Goal: Transaction & Acquisition: Purchase product/service

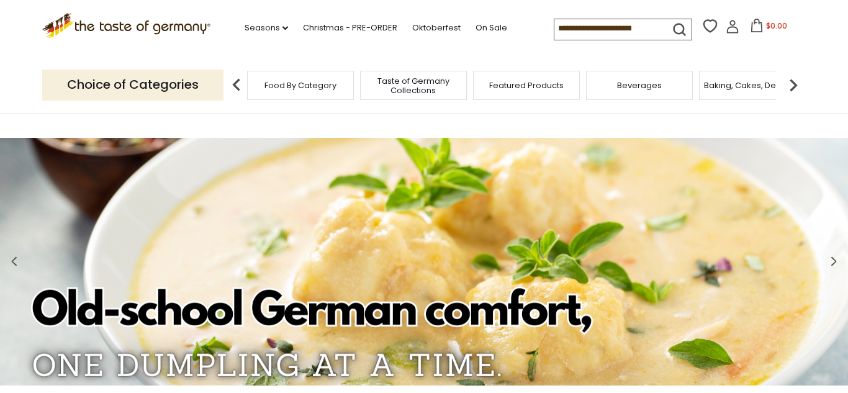
click at [791, 86] on img at bounding box center [793, 85] width 25 height 25
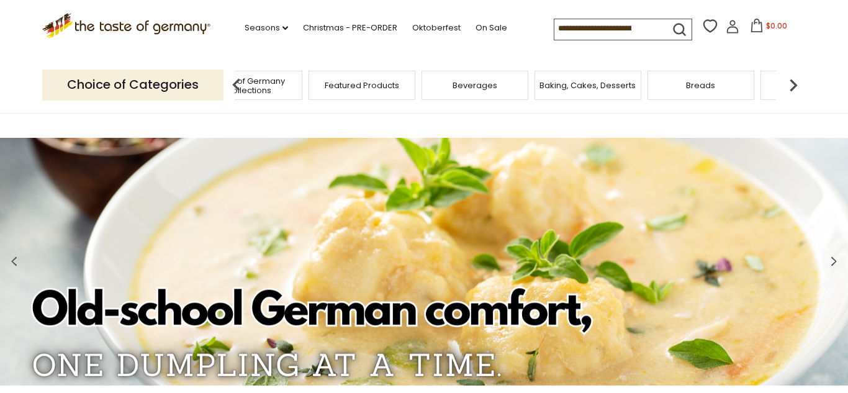
click at [791, 86] on img at bounding box center [793, 85] width 25 height 25
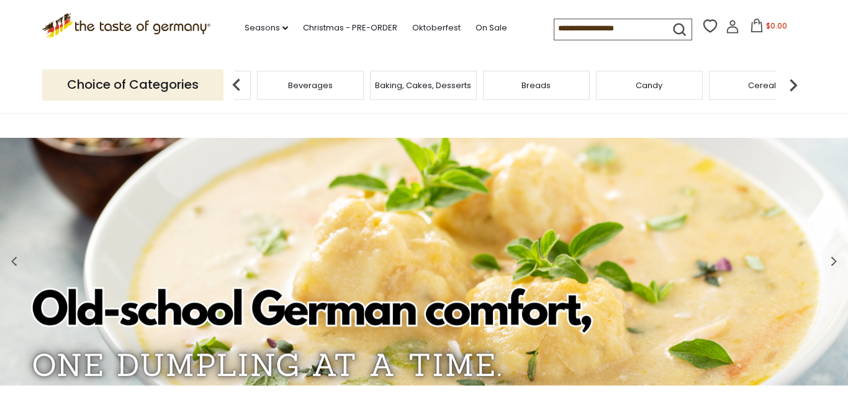
click at [791, 86] on img at bounding box center [793, 85] width 25 height 25
click at [489, 82] on span "Candy" at bounding box center [484, 85] width 27 height 9
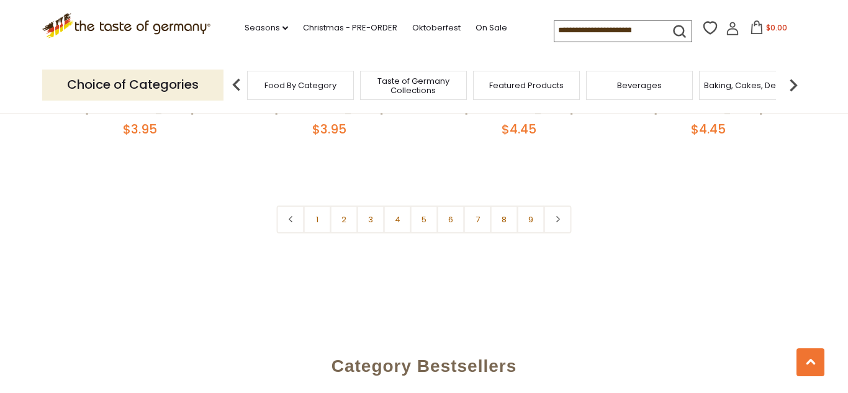
scroll to position [3085, 0]
click at [556, 204] on link at bounding box center [558, 218] width 28 height 28
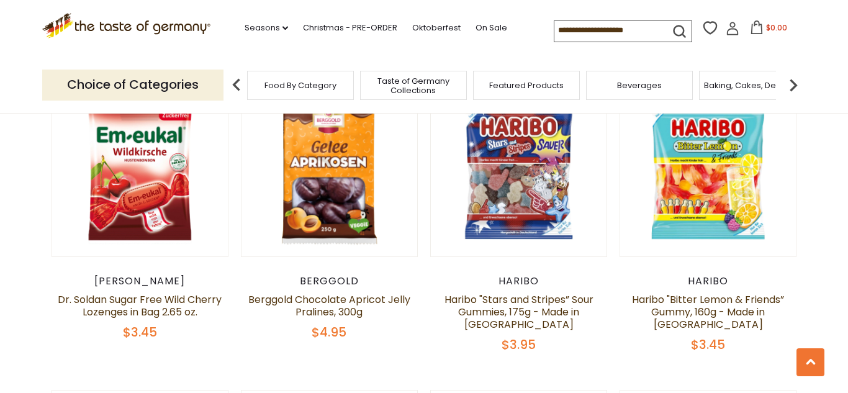
scroll to position [977, 0]
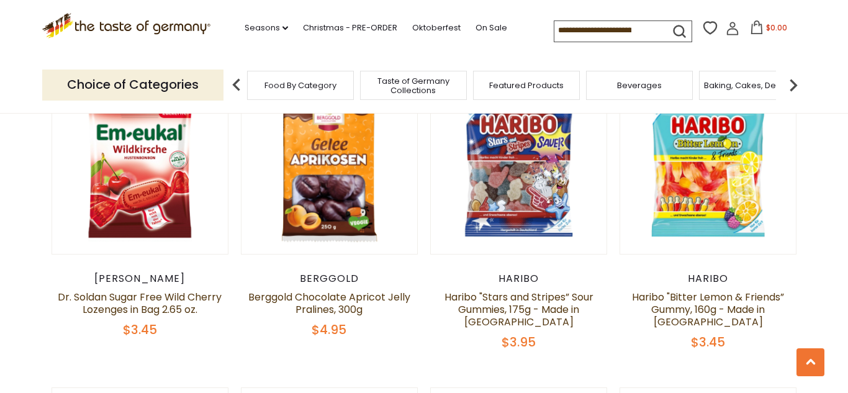
click at [622, 285] on div "Haribo" at bounding box center [707, 278] width 177 height 12
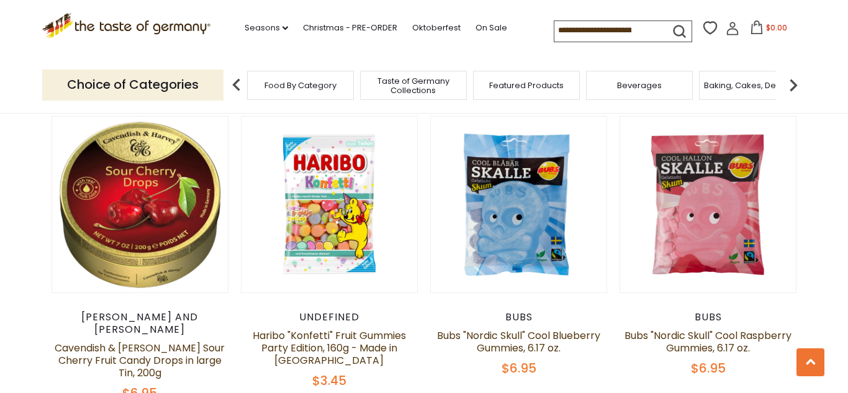
scroll to position [2201, 0]
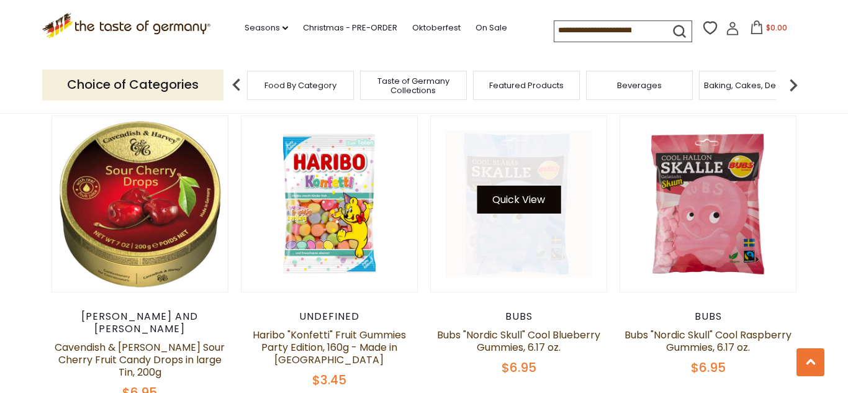
click at [525, 186] on button "Quick View" at bounding box center [519, 200] width 84 height 28
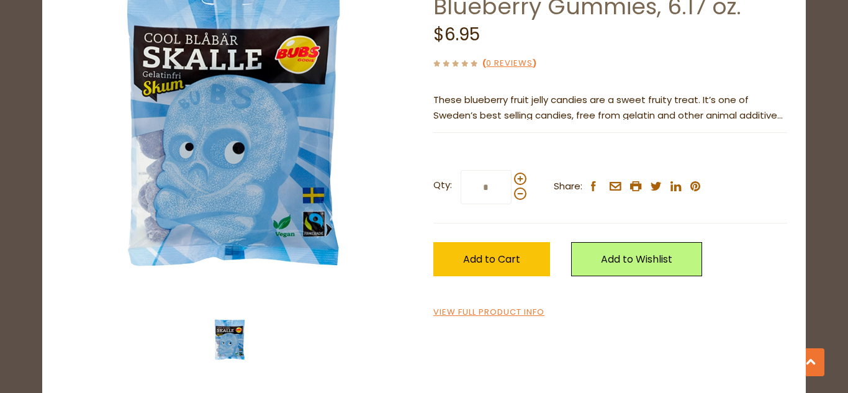
scroll to position [0, 0]
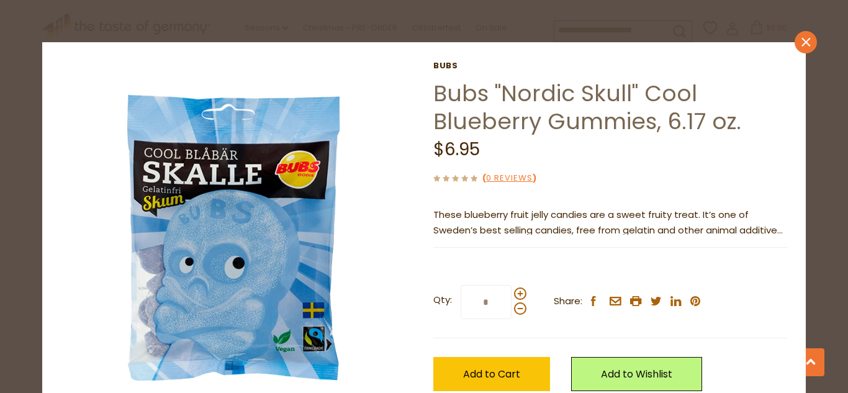
click at [808, 43] on icon "close" at bounding box center [804, 42] width 9 height 9
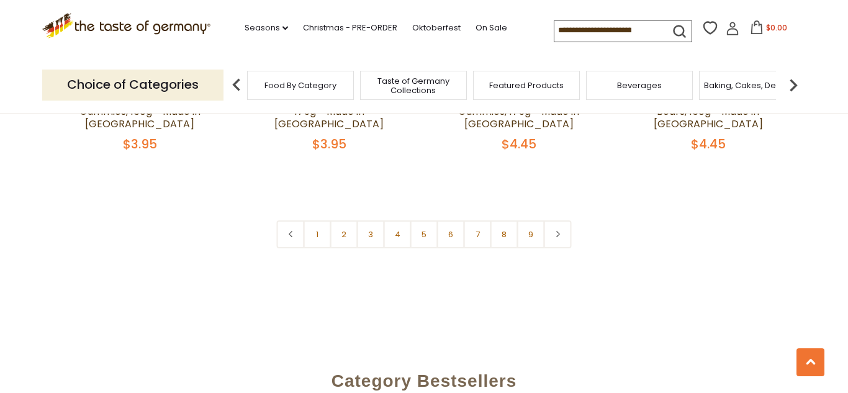
scroll to position [3070, 0]
click at [560, 219] on link at bounding box center [558, 233] width 28 height 28
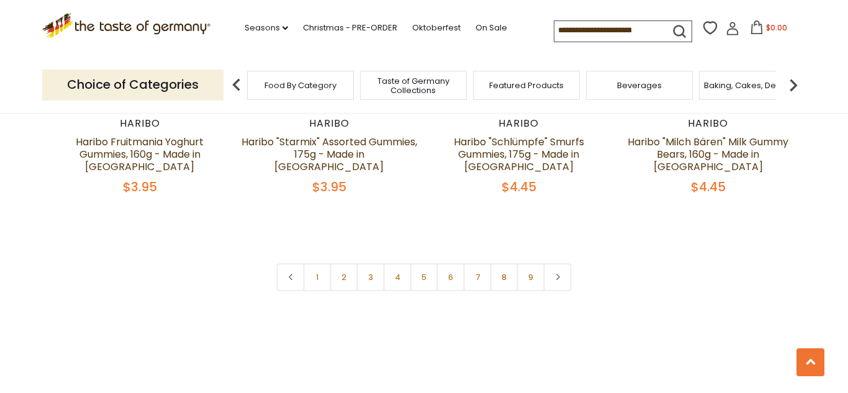
scroll to position [3028, 0]
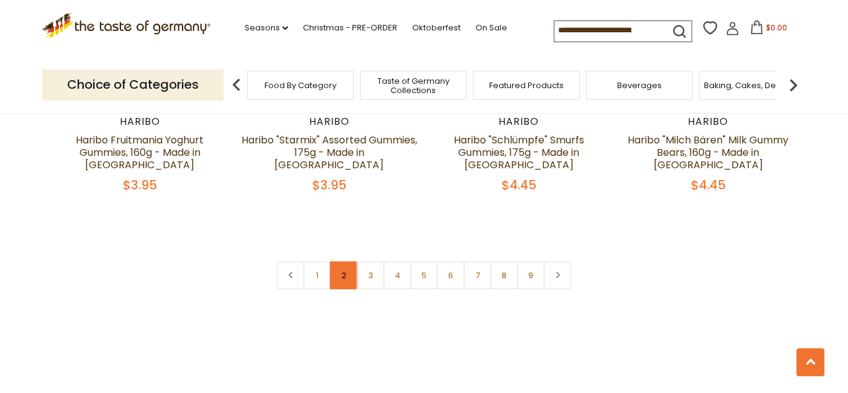
click at [341, 261] on link "2" at bounding box center [344, 275] width 28 height 28
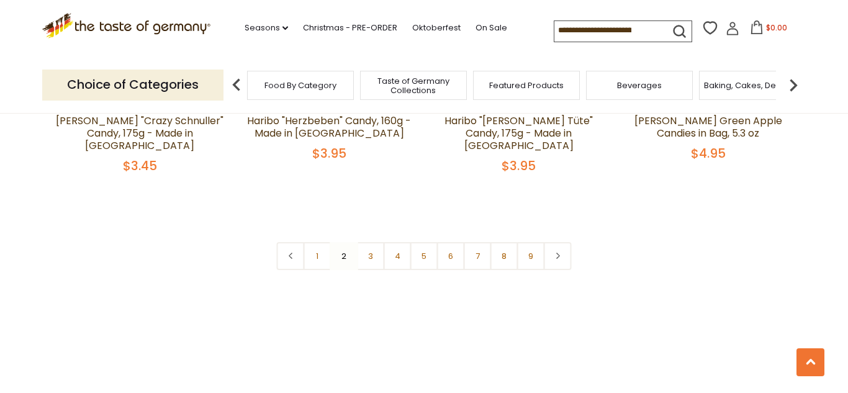
scroll to position [3019, 0]
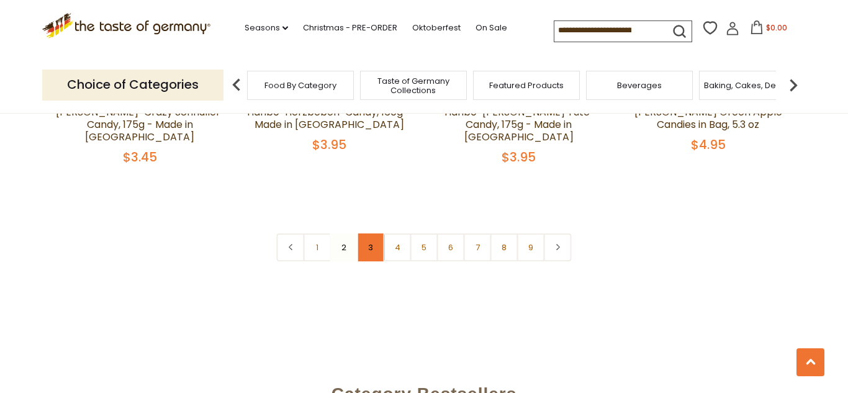
click at [374, 233] on link "3" at bounding box center [371, 247] width 28 height 28
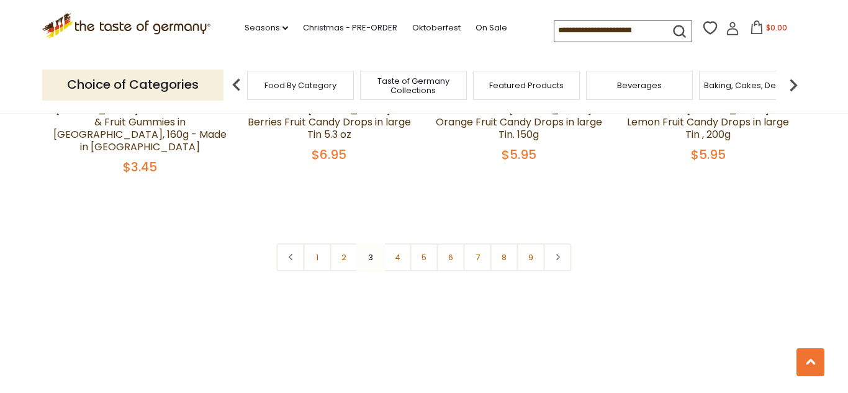
scroll to position [3062, 0]
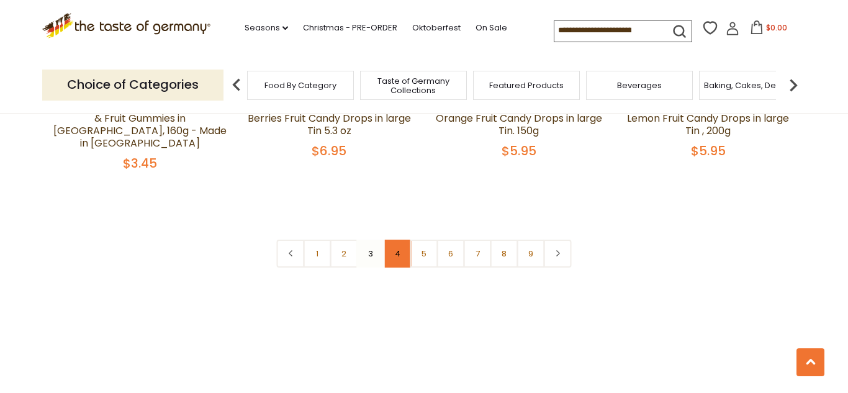
click at [393, 239] on link "4" at bounding box center [397, 253] width 28 height 28
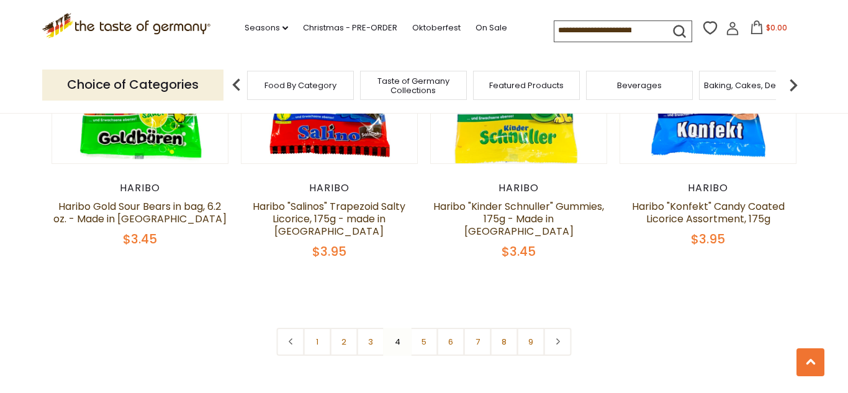
scroll to position [2973, 0]
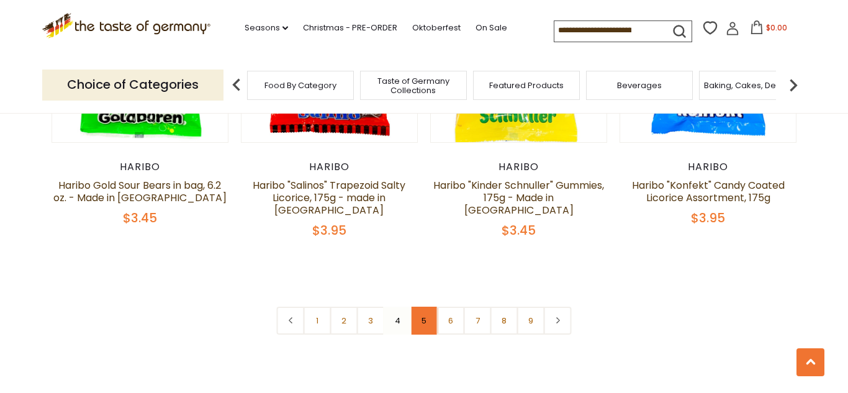
click at [416, 307] on link "5" at bounding box center [424, 321] width 28 height 28
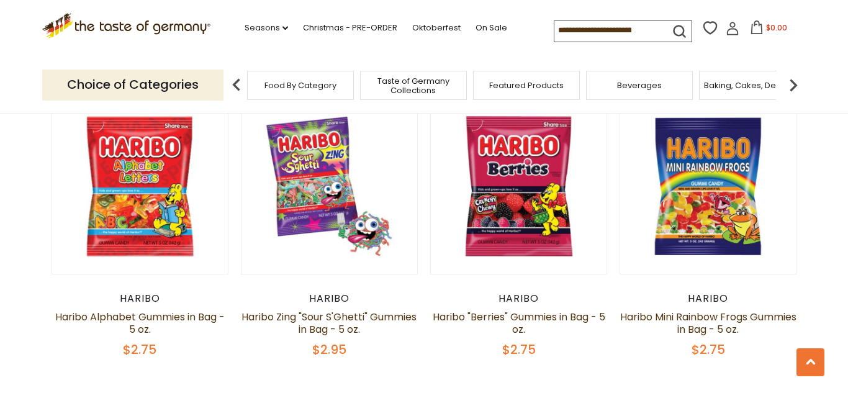
scroll to position [1885, 0]
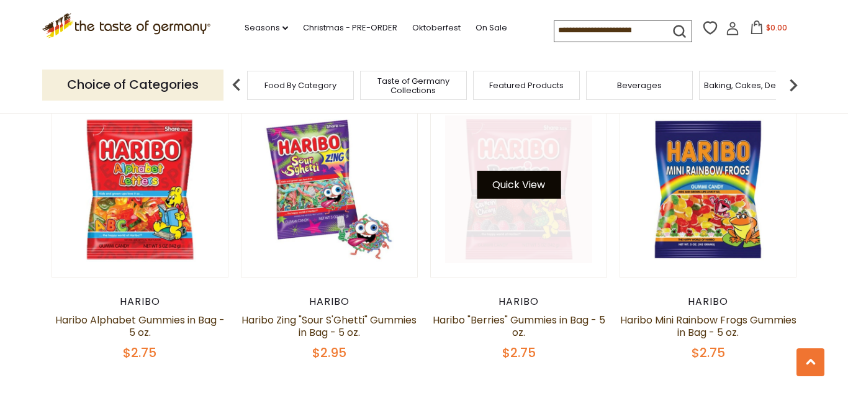
click at [509, 188] on button "Quick View" at bounding box center [519, 185] width 84 height 28
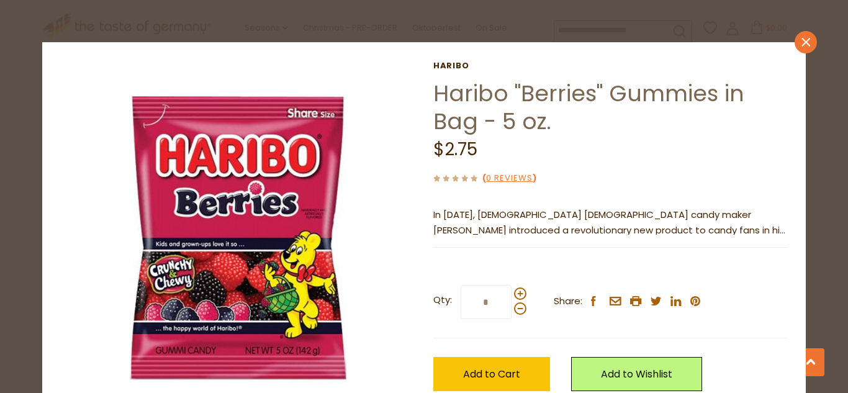
click at [808, 47] on link "close" at bounding box center [805, 42] width 22 height 22
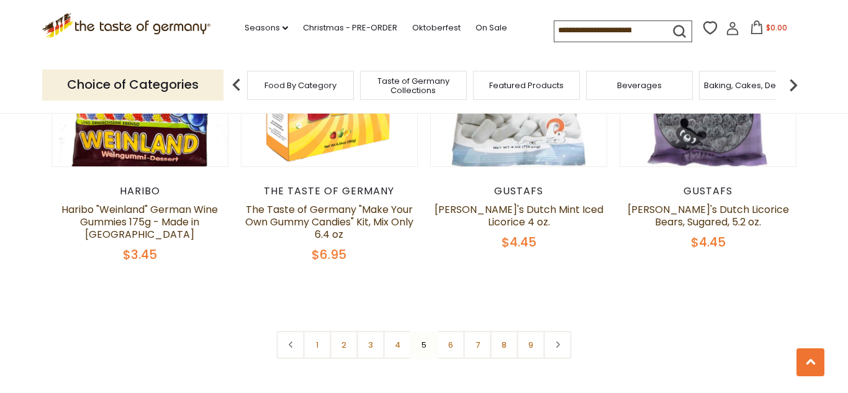
scroll to position [2939, 0]
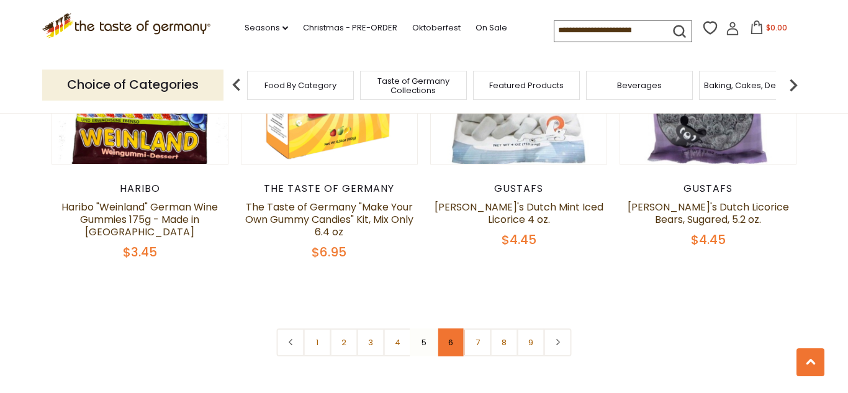
click at [450, 328] on link "6" at bounding box center [451, 342] width 28 height 28
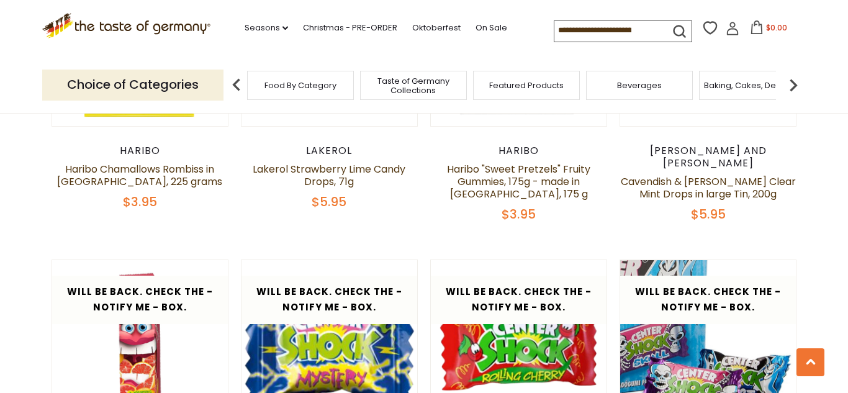
scroll to position [2682, 0]
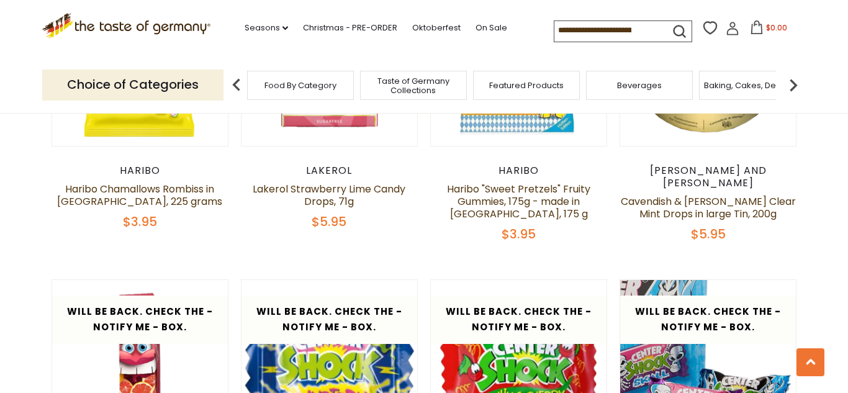
click at [792, 81] on img at bounding box center [793, 85] width 25 height 25
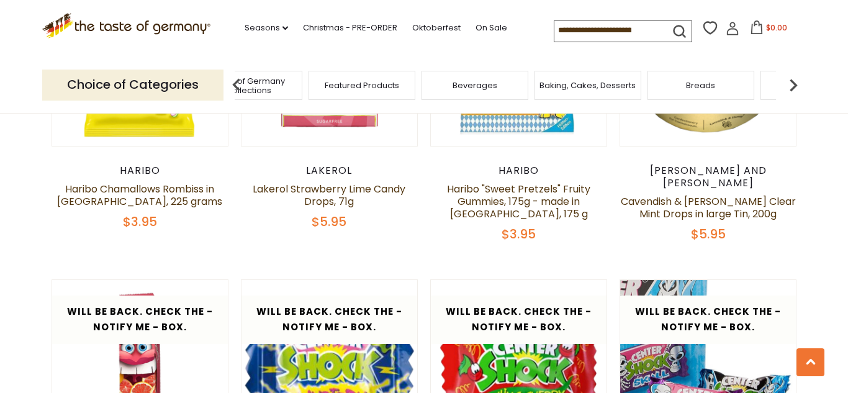
click at [792, 81] on img at bounding box center [793, 85] width 25 height 25
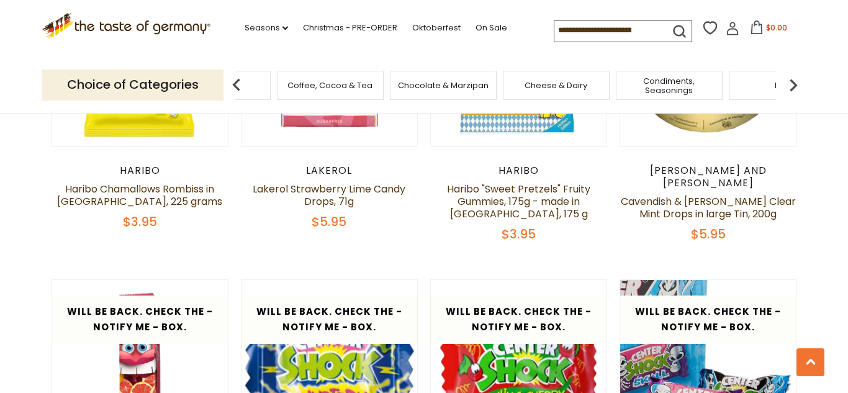
click at [792, 81] on img at bounding box center [793, 85] width 25 height 25
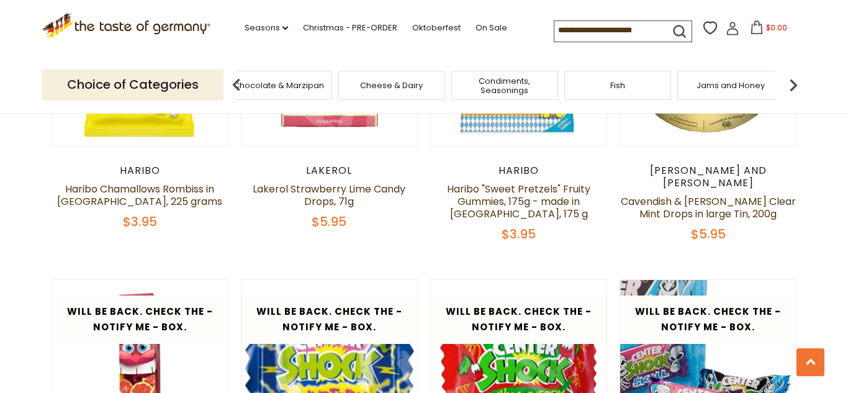
click at [792, 81] on img at bounding box center [793, 85] width 25 height 25
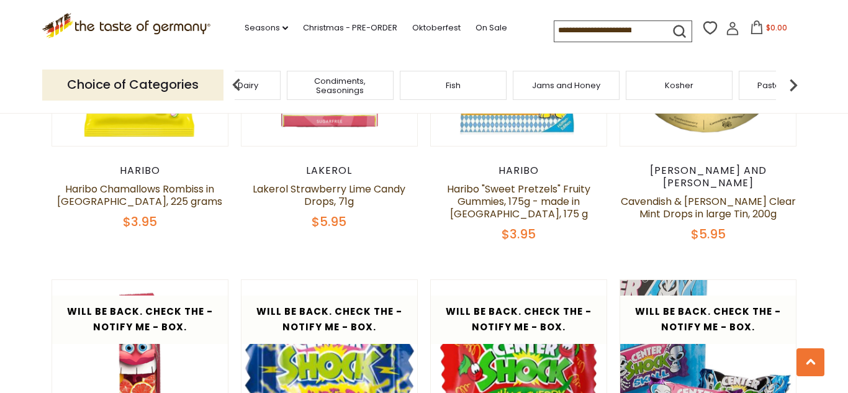
click at [792, 81] on img at bounding box center [793, 85] width 25 height 25
click at [792, 82] on img at bounding box center [793, 85] width 25 height 25
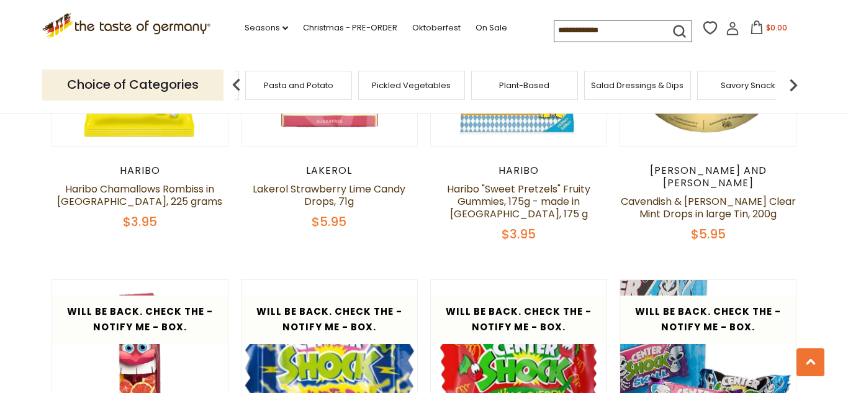
click at [792, 82] on img at bounding box center [793, 85] width 25 height 25
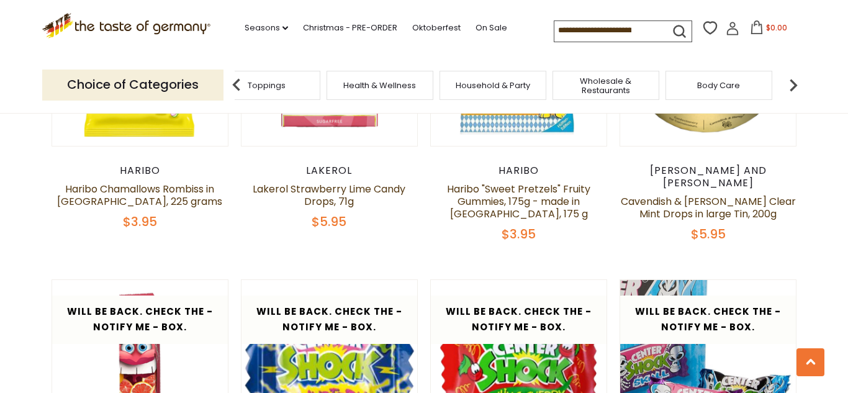
click at [792, 82] on img at bounding box center [793, 85] width 25 height 25
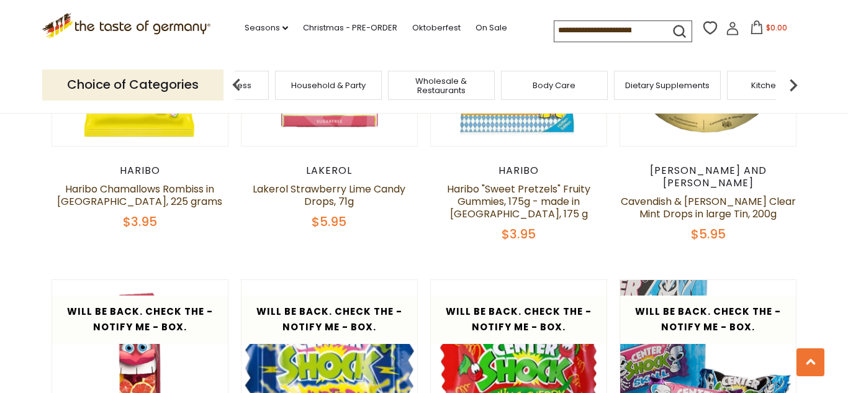
click at [792, 82] on img at bounding box center [793, 85] width 25 height 25
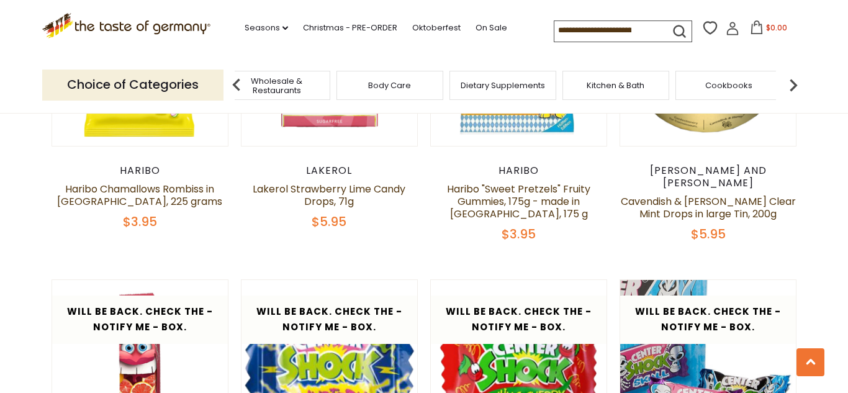
click at [792, 82] on img at bounding box center [793, 85] width 25 height 25
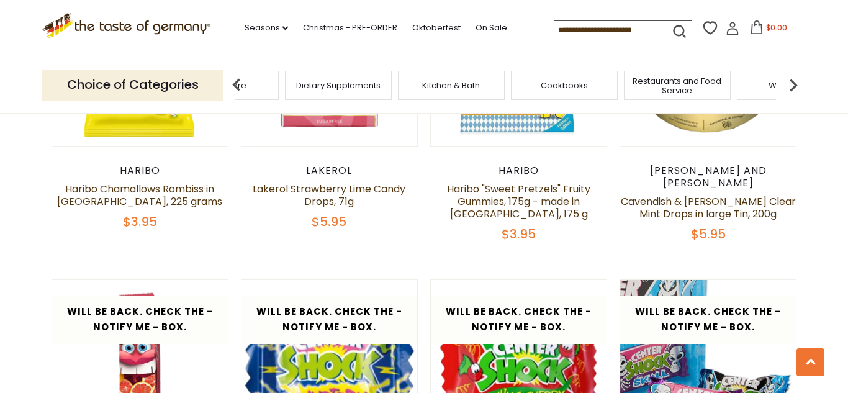
click at [792, 82] on img at bounding box center [793, 85] width 25 height 25
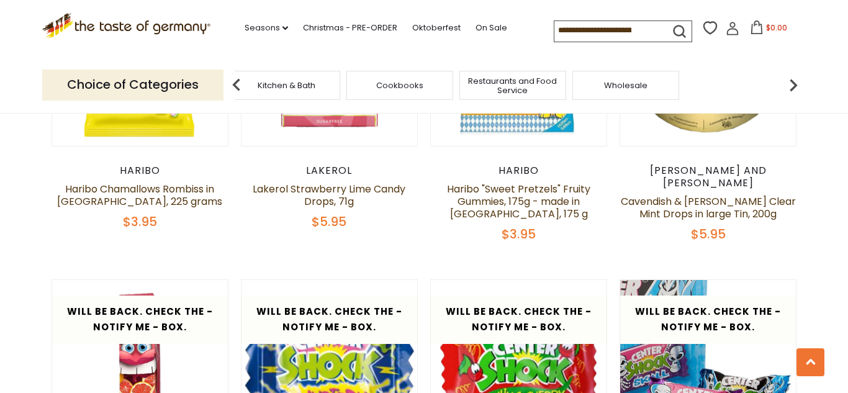
click at [792, 82] on img at bounding box center [793, 85] width 25 height 25
